Goal: Task Accomplishment & Management: Use online tool/utility

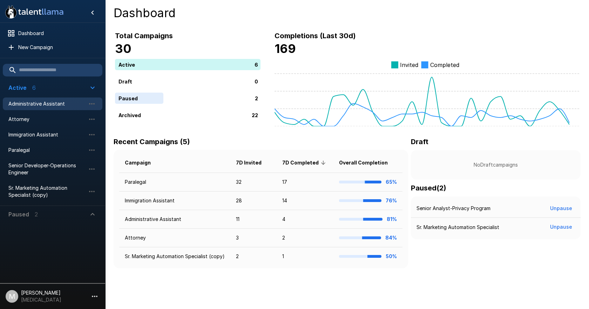
click at [16, 103] on span "Administrative Assistant" at bounding box center [46, 103] width 77 height 7
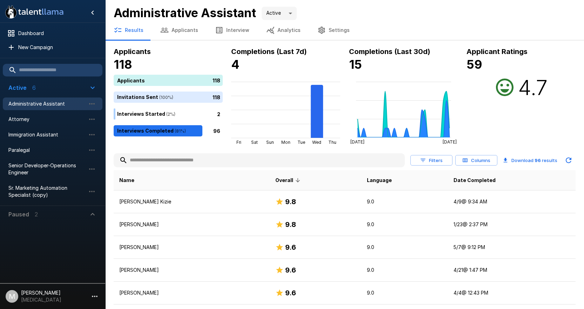
click at [180, 159] on input "text" at bounding box center [259, 160] width 291 height 13
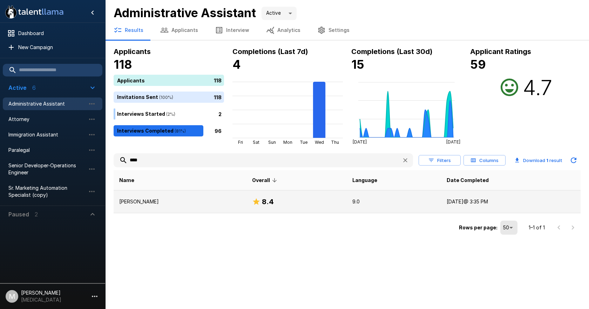
type input "****"
click at [186, 194] on td "[PERSON_NAME]" at bounding box center [180, 202] width 133 height 23
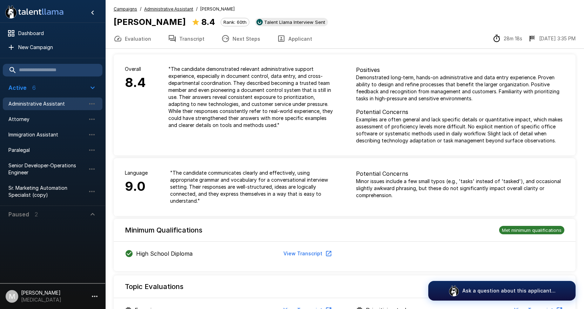
click at [293, 36] on button "Applicant" at bounding box center [295, 39] width 52 height 20
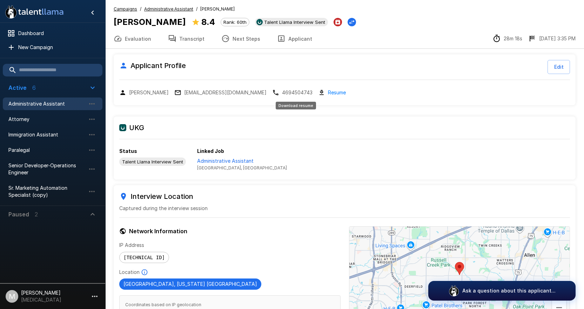
click at [328, 89] on link "Resume" at bounding box center [337, 92] width 18 height 8
click at [237, 159] on p "Administrative Assistant" at bounding box center [242, 161] width 90 height 7
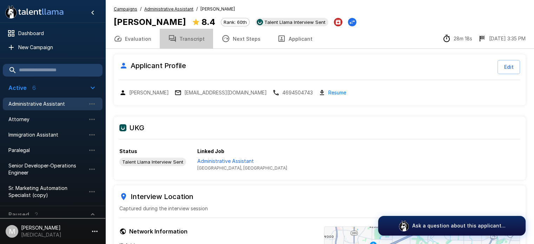
click at [190, 39] on button "Transcript" at bounding box center [186, 39] width 53 height 20
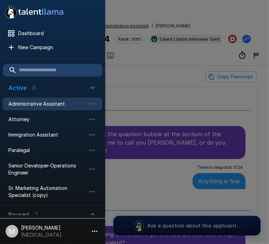
click at [206, 22] on div at bounding box center [134, 122] width 269 height 244
